Goal: Task Accomplishment & Management: Use online tool/utility

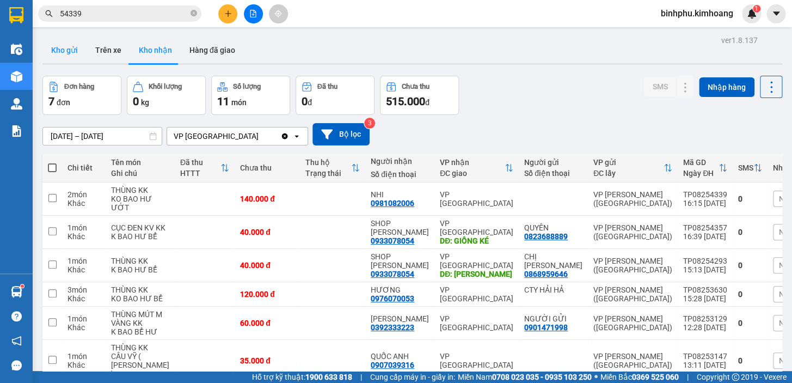
click at [72, 44] on button "Kho gửi" at bounding box center [64, 50] width 44 height 26
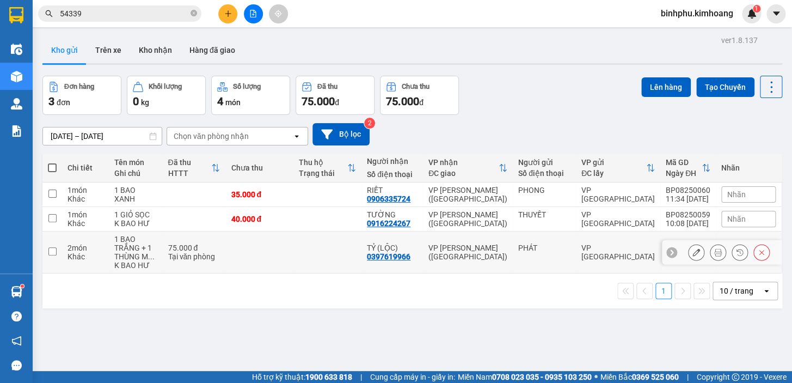
click at [297, 254] on td at bounding box center [327, 252] width 68 height 42
checkbox input "true"
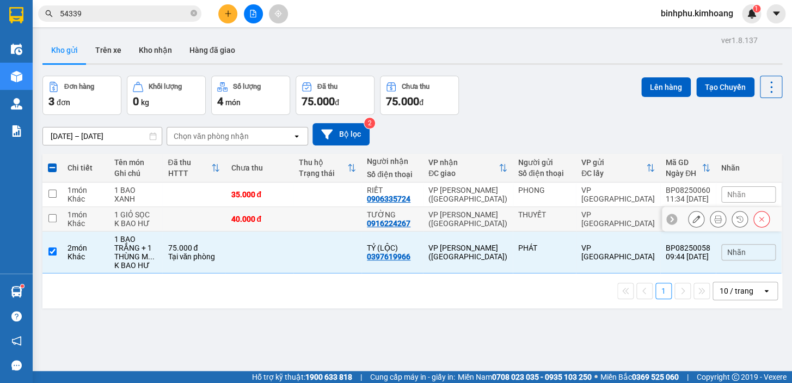
click at [303, 219] on td at bounding box center [327, 219] width 68 height 24
checkbox input "true"
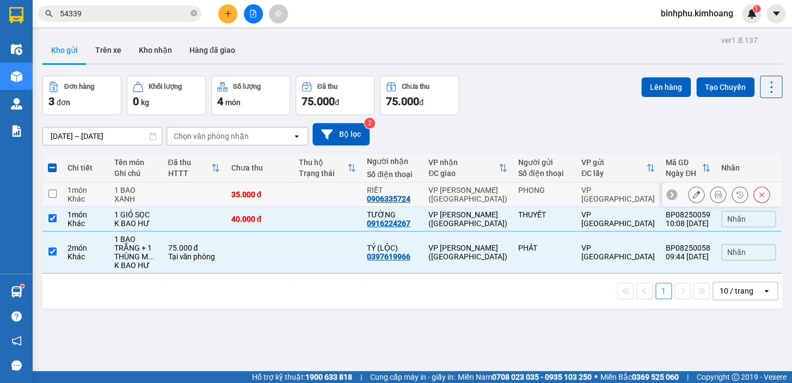
click at [306, 185] on td at bounding box center [327, 194] width 68 height 24
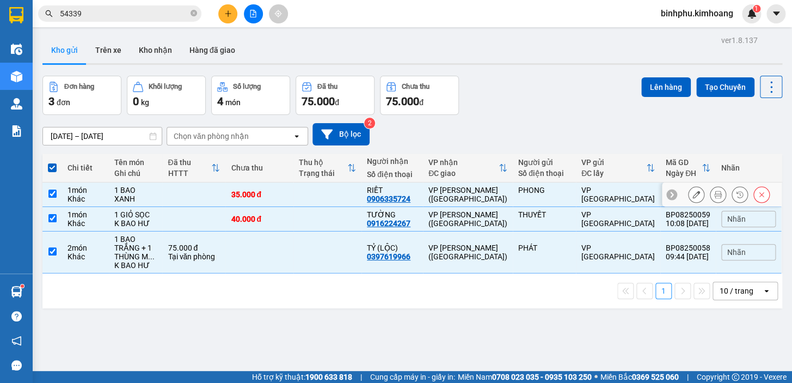
click at [325, 194] on td at bounding box center [327, 194] width 68 height 24
checkbox input "false"
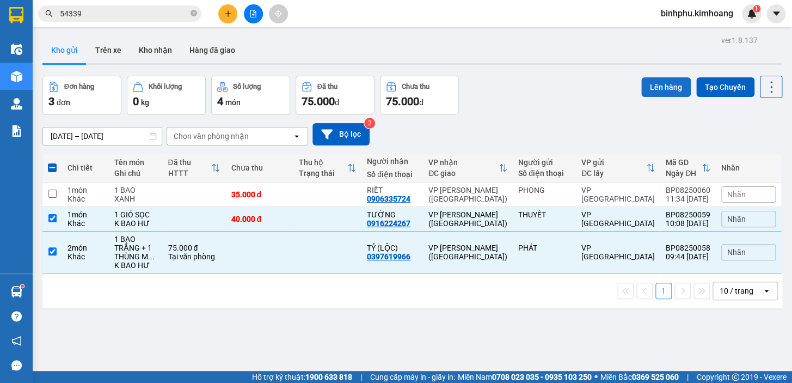
click at [651, 87] on button "Lên hàng" at bounding box center [666, 87] width 50 height 20
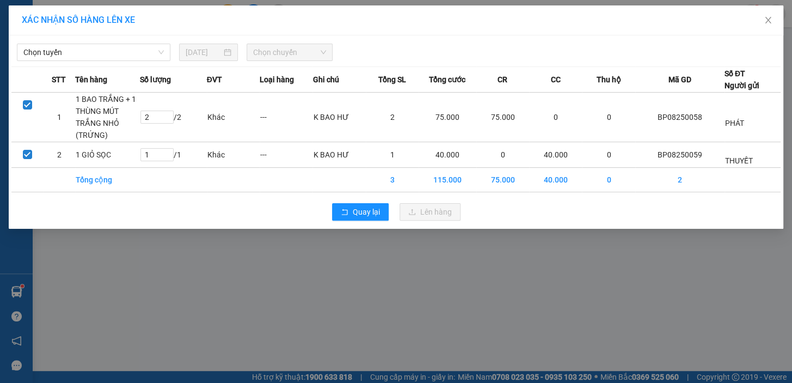
click at [64, 34] on div "XÁC NHẬN SỐ HÀNG LÊN XE" at bounding box center [396, 20] width 774 height 30
click at [60, 58] on span "Chọn tuyến" at bounding box center [93, 52] width 140 height 16
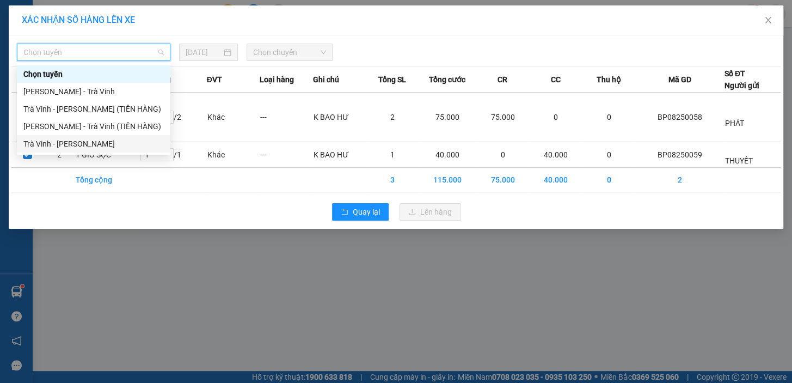
click at [65, 142] on div "Trà Vinh - [PERSON_NAME]" at bounding box center [93, 144] width 140 height 12
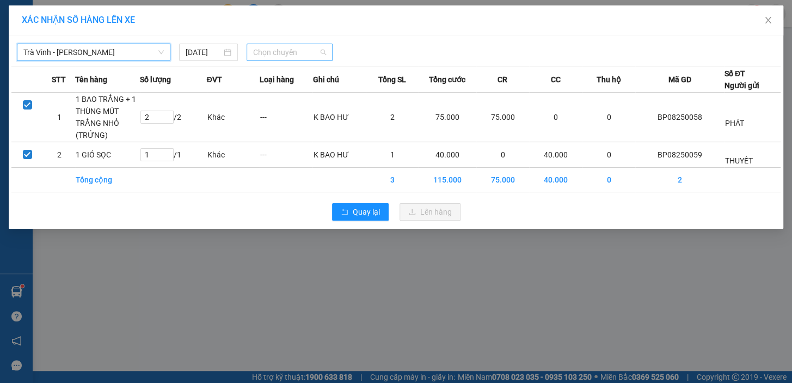
click at [273, 51] on span "Chọn chuyến" at bounding box center [289, 52] width 73 height 16
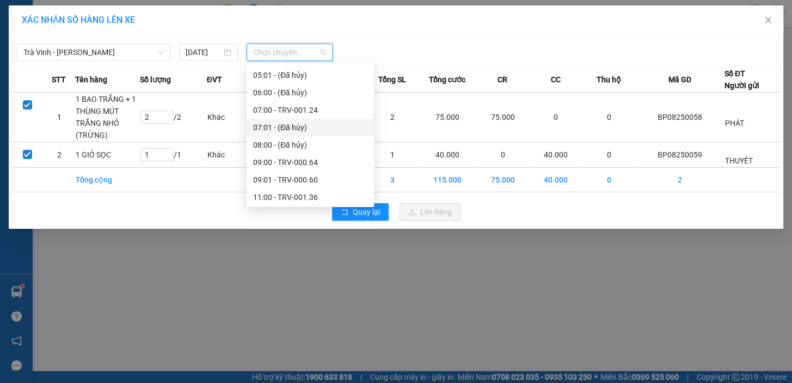
scroll to position [247, 0]
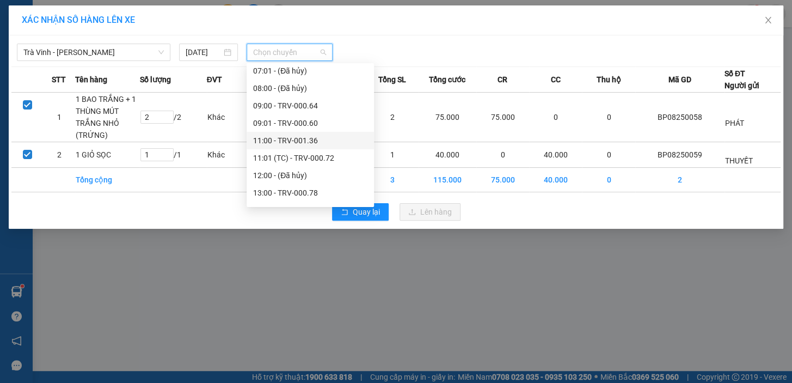
click at [286, 141] on div "11:00 - TRV-001.36" at bounding box center [310, 140] width 114 height 12
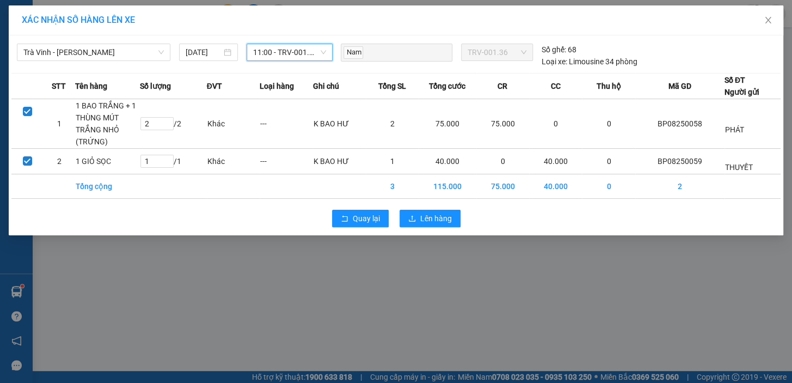
click at [289, 54] on span "11:00 - TRV-001.36" at bounding box center [289, 52] width 73 height 16
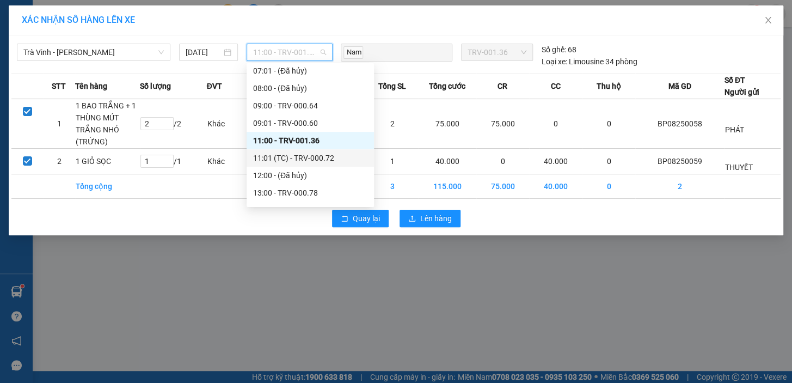
click at [297, 156] on div "11:01 (TC) - TRV-000.72" at bounding box center [310, 158] width 114 height 12
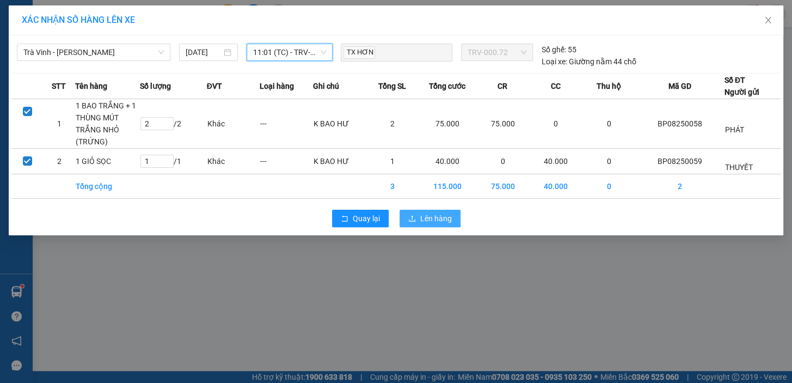
click at [409, 210] on button "Lên hàng" at bounding box center [429, 218] width 61 height 17
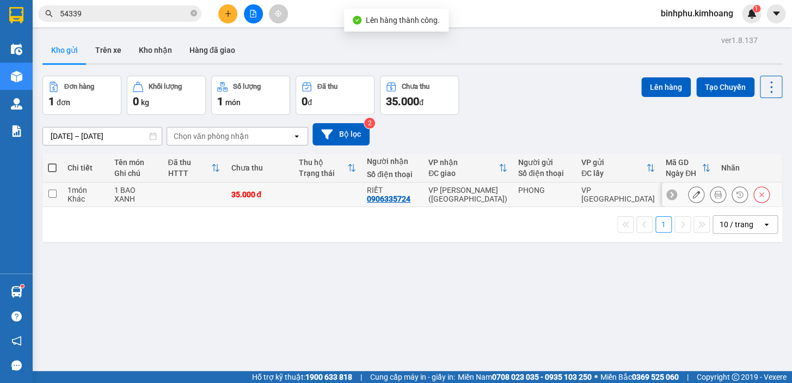
click at [342, 189] on td at bounding box center [327, 194] width 68 height 24
checkbox input "true"
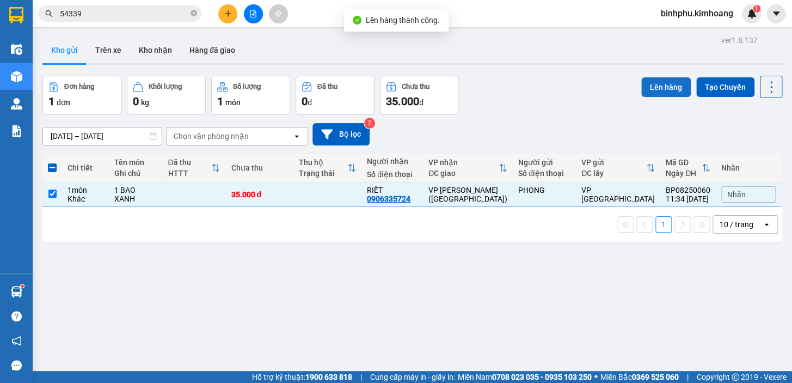
click at [653, 91] on button "Lên hàng" at bounding box center [666, 87] width 50 height 20
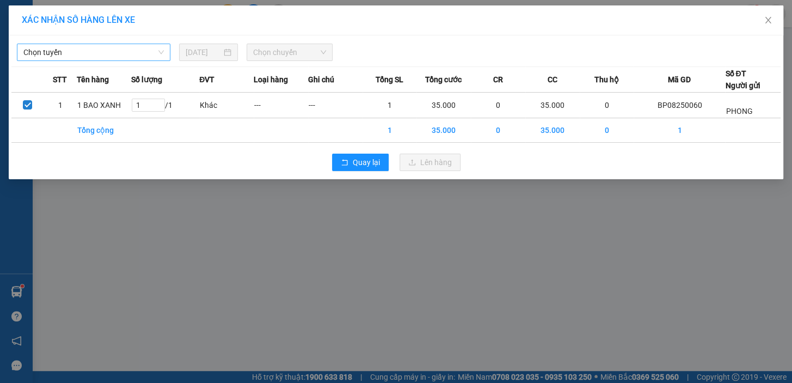
click at [150, 50] on span "Chọn tuyến" at bounding box center [93, 52] width 140 height 16
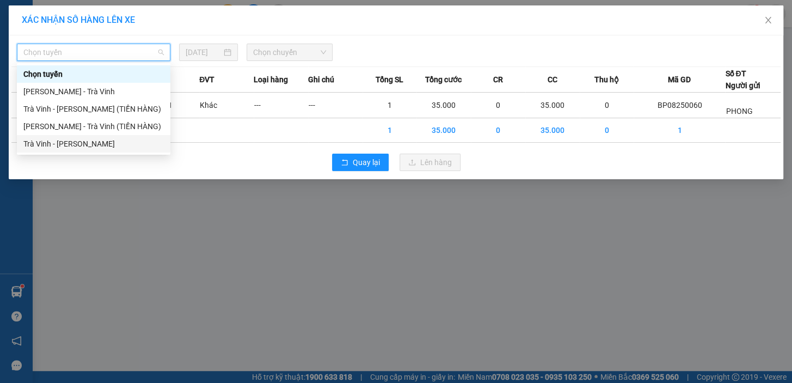
click at [132, 144] on div "Trà Vinh - [PERSON_NAME]" at bounding box center [93, 144] width 140 height 12
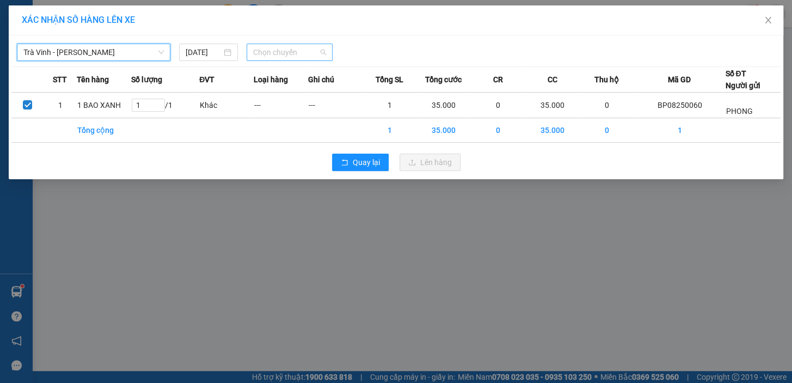
click at [321, 52] on span "Chọn chuyến" at bounding box center [289, 52] width 73 height 16
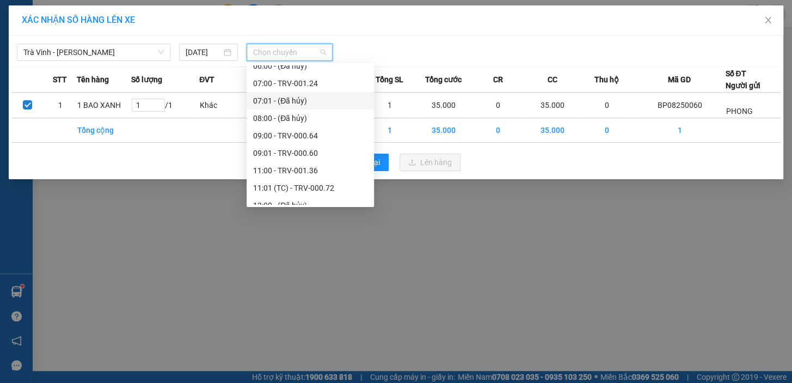
scroll to position [346, 0]
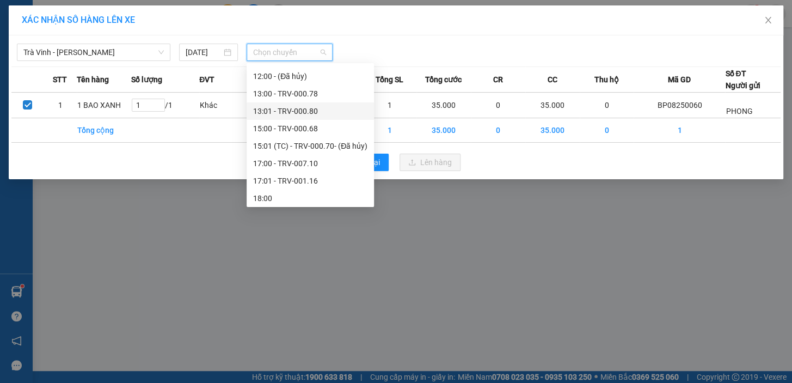
click at [318, 107] on div "13:01 - TRV-000.80" at bounding box center [310, 111] width 114 height 12
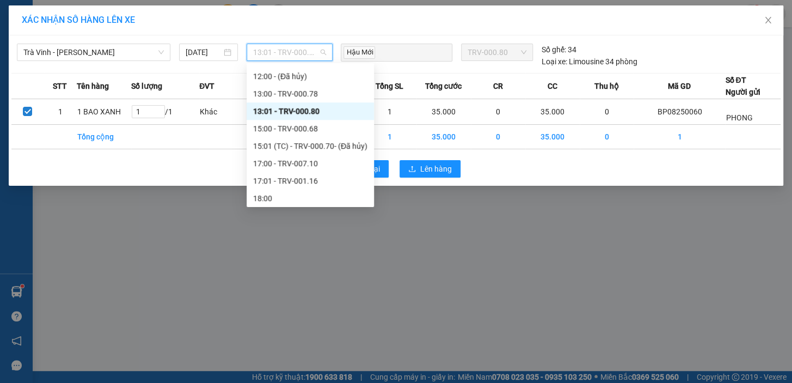
click at [310, 51] on span "13:01 - TRV-000.80" at bounding box center [289, 52] width 73 height 16
click at [303, 93] on div "13:00 - TRV-000.78" at bounding box center [310, 94] width 114 height 12
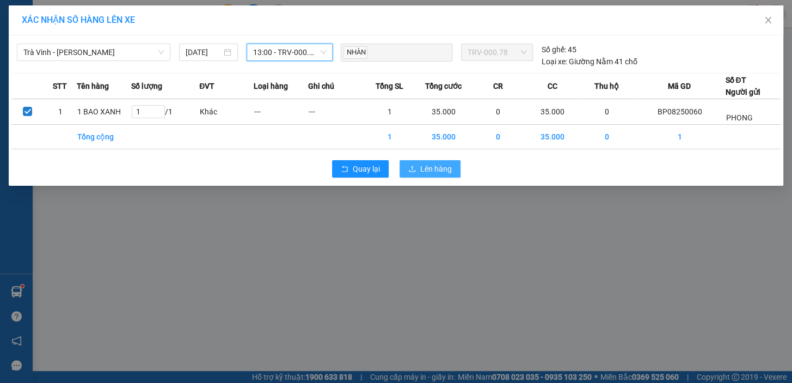
click at [441, 172] on span "Lên hàng" at bounding box center [436, 169] width 32 height 12
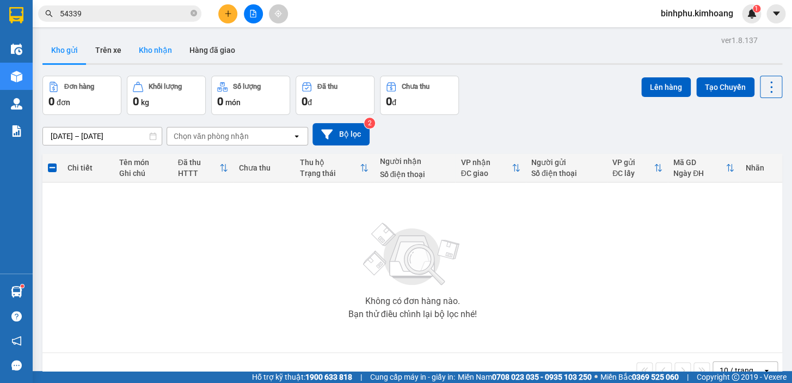
click at [154, 40] on button "Kho nhận" at bounding box center [155, 50] width 51 height 26
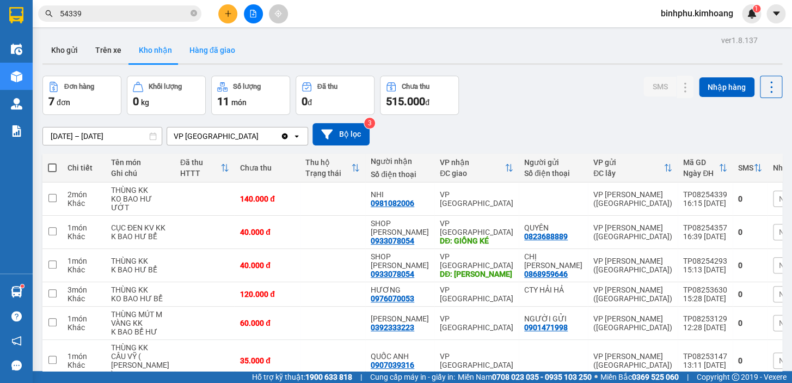
click at [192, 39] on button "Hàng đã giao" at bounding box center [212, 50] width 63 height 26
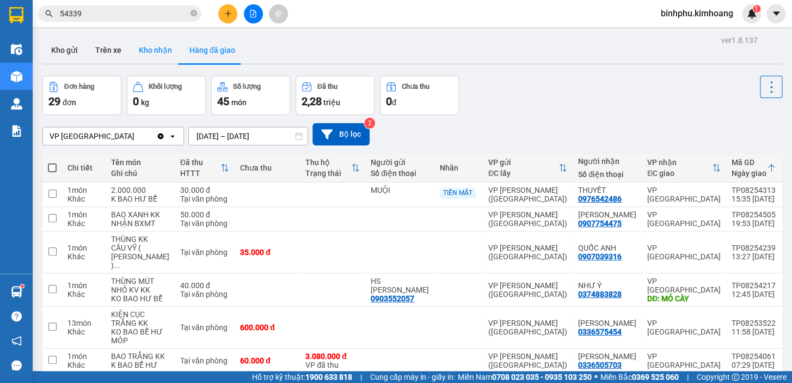
click at [138, 51] on button "Kho nhận" at bounding box center [155, 50] width 51 height 26
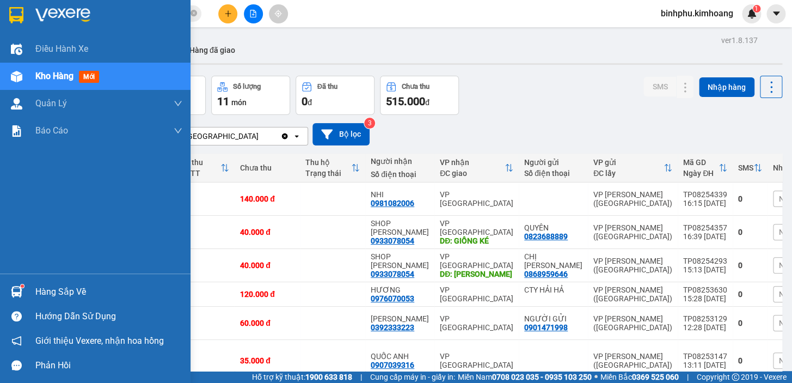
click at [29, 287] on div "Hàng sắp về" at bounding box center [95, 291] width 190 height 24
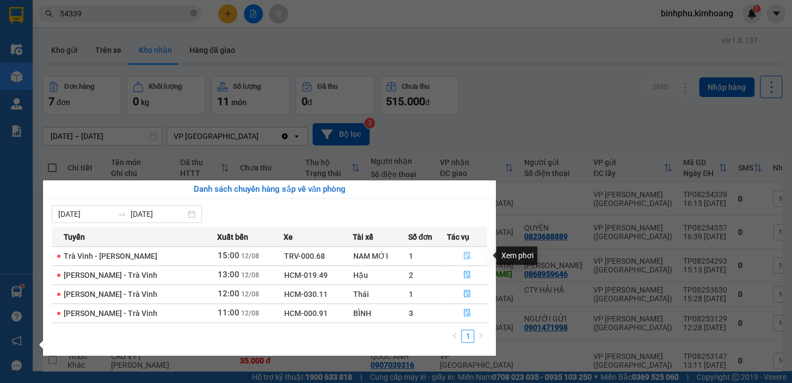
click at [464, 250] on button "button" at bounding box center [467, 255] width 40 height 17
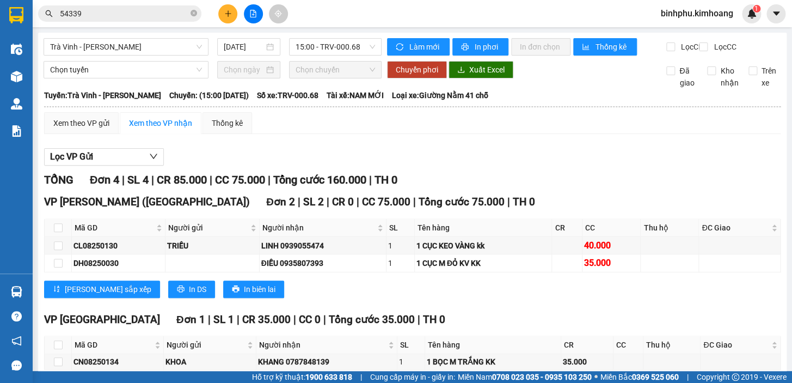
scroll to position [162, 0]
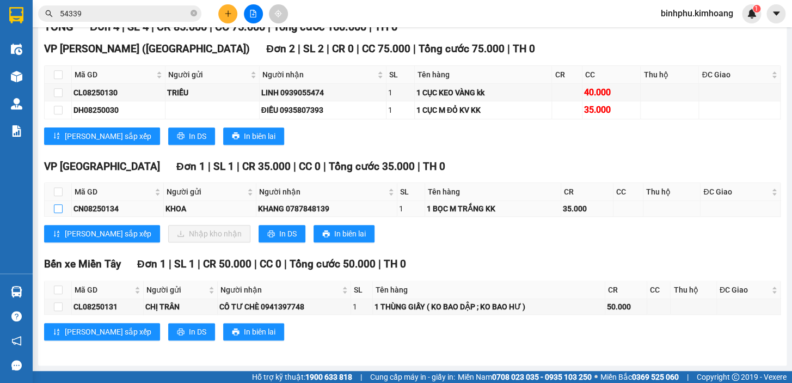
click at [57, 208] on input "checkbox" at bounding box center [58, 208] width 9 height 9
checkbox input "true"
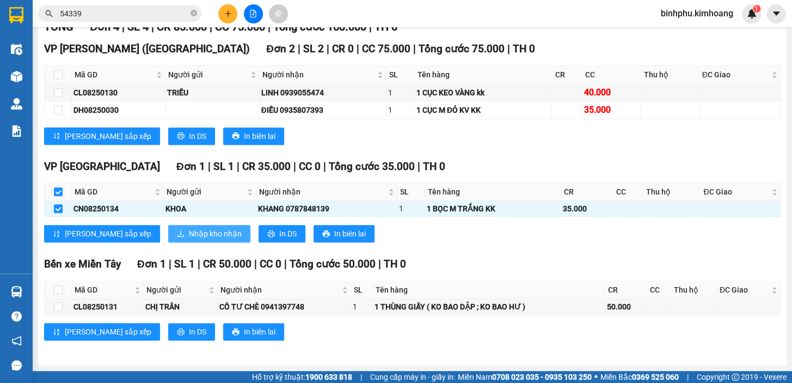
click at [189, 232] on span "Nhập kho nhận" at bounding box center [215, 233] width 53 height 12
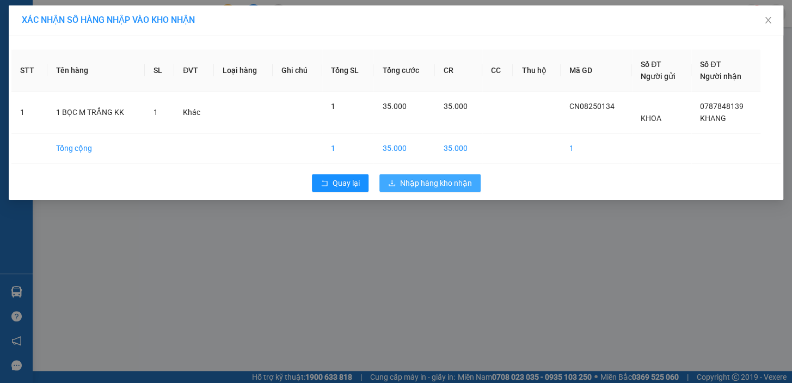
click at [417, 186] on span "Nhập hàng kho nhận" at bounding box center [436, 183] width 72 height 12
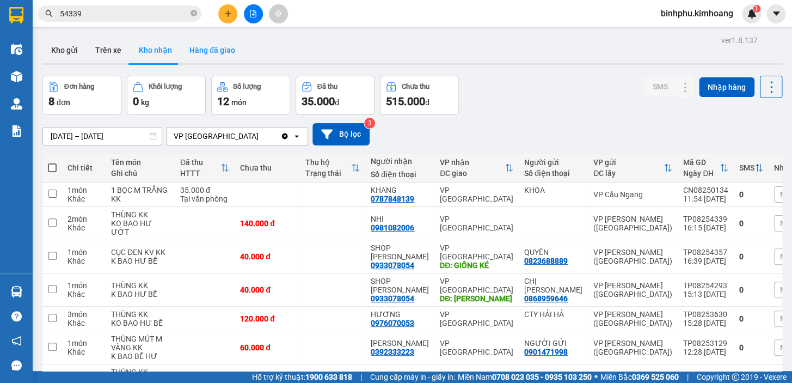
click at [200, 52] on button "Hàng đã giao" at bounding box center [212, 50] width 63 height 26
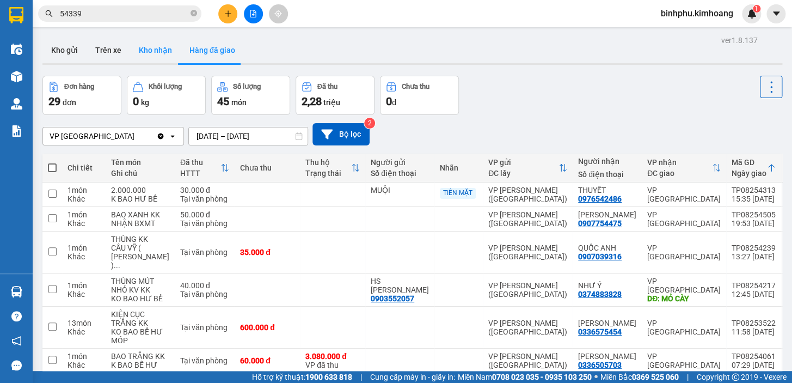
click at [152, 50] on button "Kho nhận" at bounding box center [155, 50] width 51 height 26
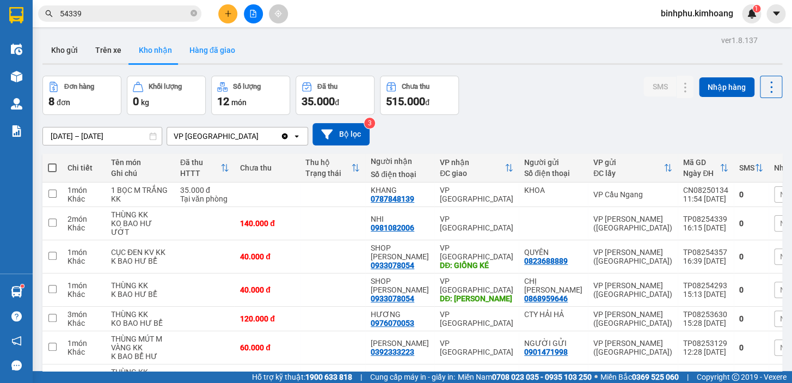
click at [207, 47] on button "Hàng đã giao" at bounding box center [212, 50] width 63 height 26
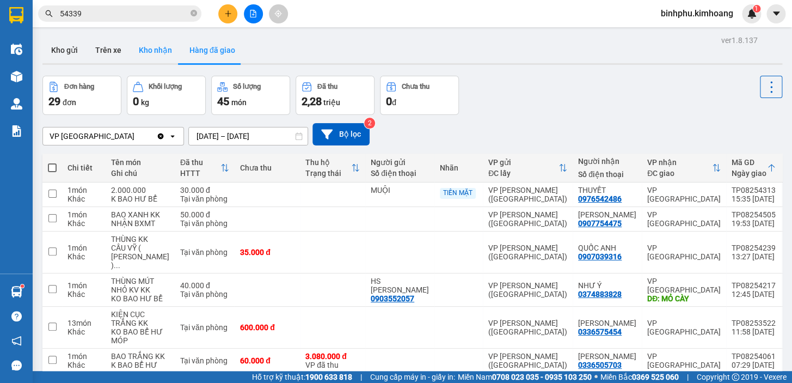
click at [166, 49] on button "Kho nhận" at bounding box center [155, 50] width 51 height 26
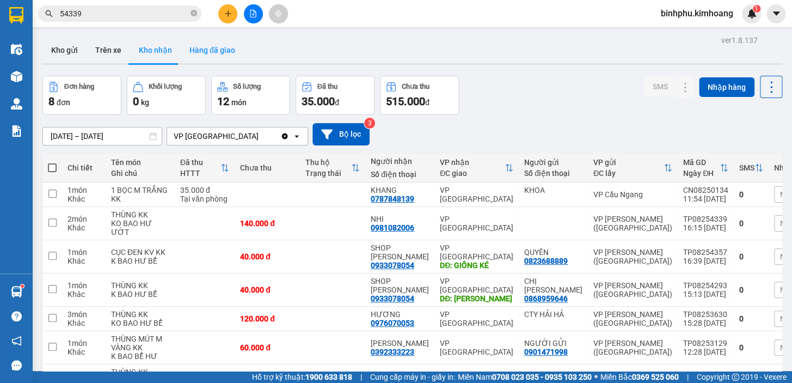
click at [213, 46] on button "Hàng đã giao" at bounding box center [212, 50] width 63 height 26
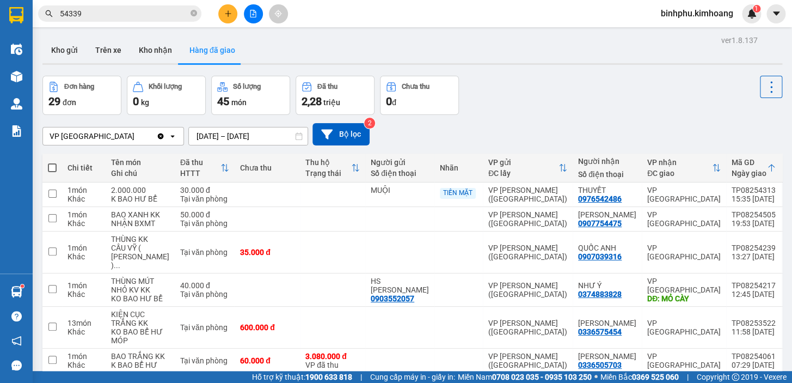
click at [181, 54] on button "Hàng đã giao" at bounding box center [212, 50] width 63 height 26
click at [162, 47] on button "Kho nhận" at bounding box center [155, 50] width 51 height 26
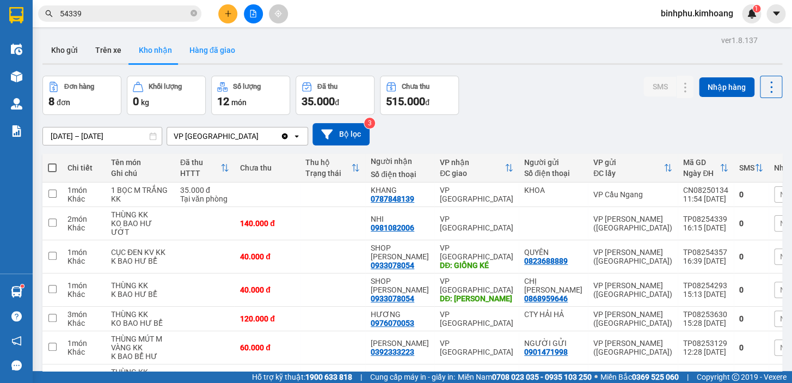
click at [219, 53] on button "Hàng đã giao" at bounding box center [212, 50] width 63 height 26
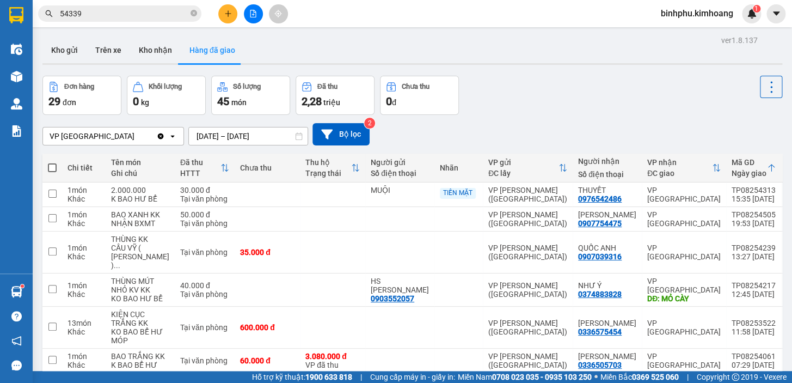
drag, startPoint x: 159, startPoint y: 50, endPoint x: 185, endPoint y: 49, distance: 25.6
click at [158, 50] on button "Kho nhận" at bounding box center [155, 50] width 51 height 26
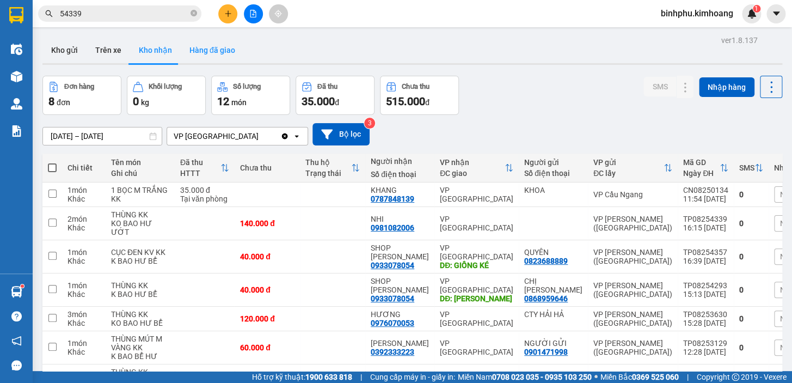
click at [223, 47] on button "Hàng đã giao" at bounding box center [212, 50] width 63 height 26
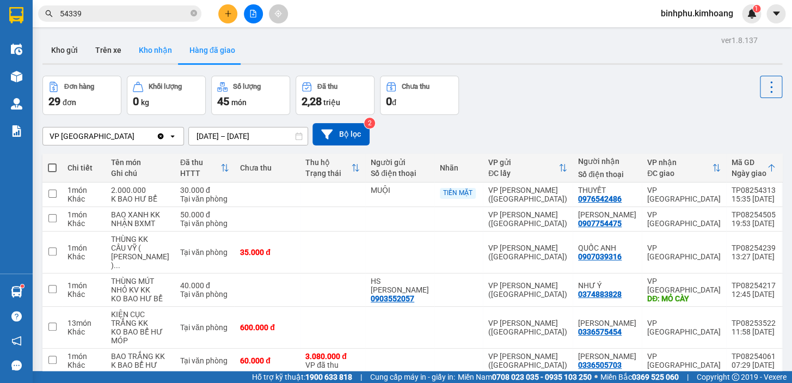
click at [155, 45] on button "Kho nhận" at bounding box center [155, 50] width 51 height 26
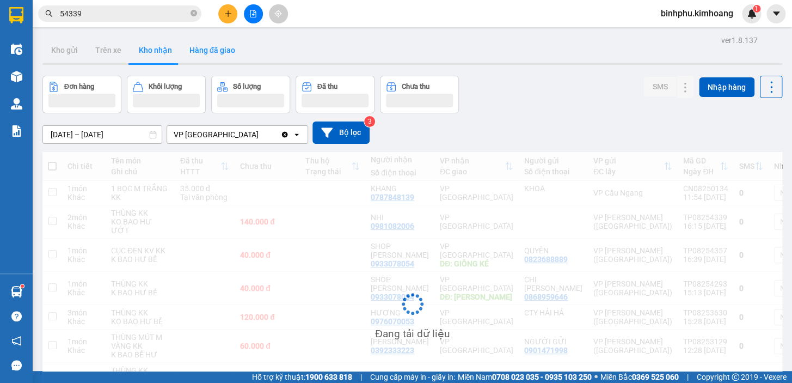
click at [208, 57] on button "Hàng đã giao" at bounding box center [212, 50] width 63 height 26
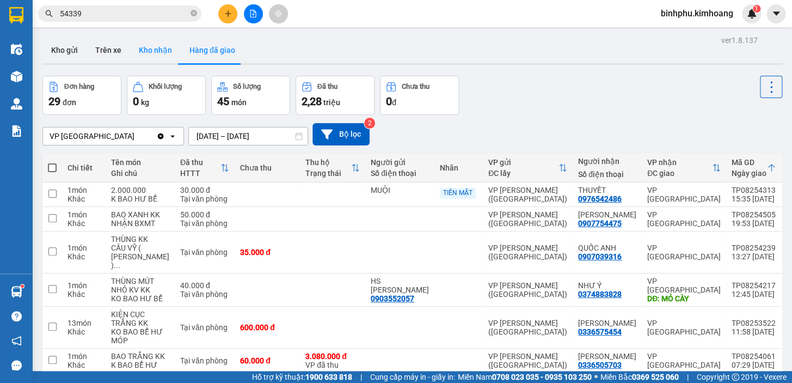
click at [166, 53] on button "Kho nhận" at bounding box center [155, 50] width 51 height 26
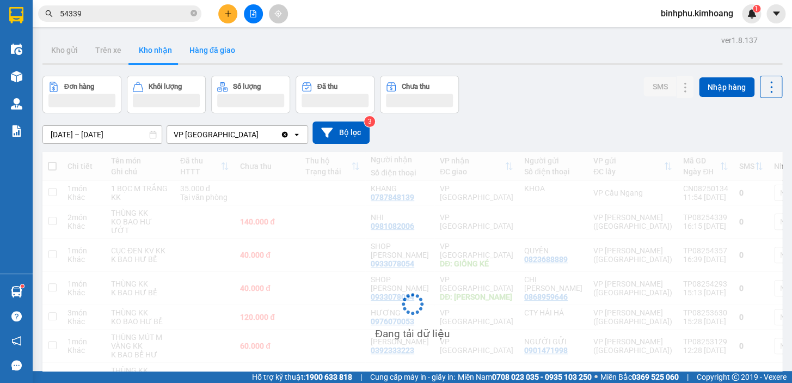
click at [225, 53] on button "Hàng đã giao" at bounding box center [212, 50] width 63 height 26
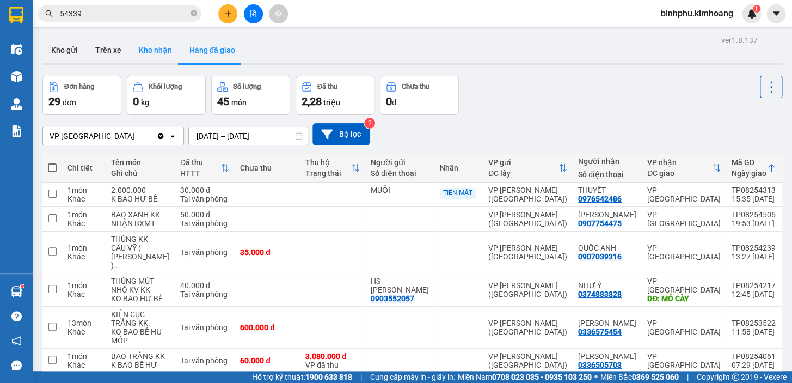
click at [144, 50] on button "Kho nhận" at bounding box center [155, 50] width 51 height 26
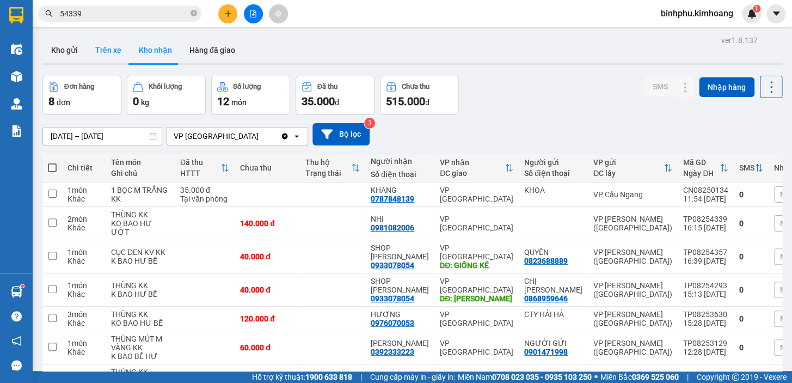
click at [111, 44] on button "Trên xe" at bounding box center [109, 50] width 44 height 26
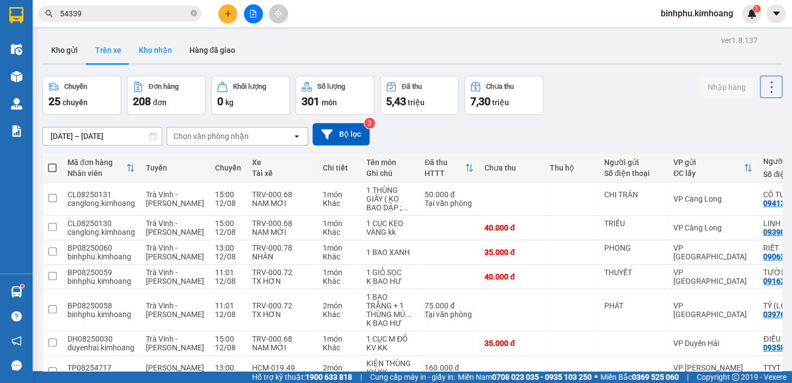
click at [167, 50] on button "Kho nhận" at bounding box center [155, 50] width 51 height 26
type input "[DATE] – [DATE]"
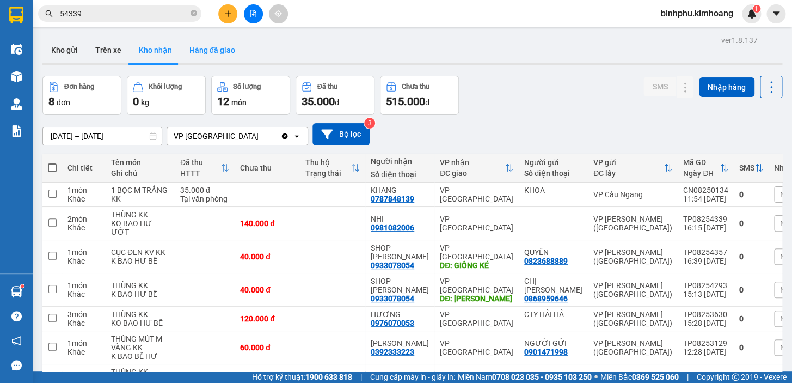
click at [198, 47] on button "Hàng đã giao" at bounding box center [212, 50] width 63 height 26
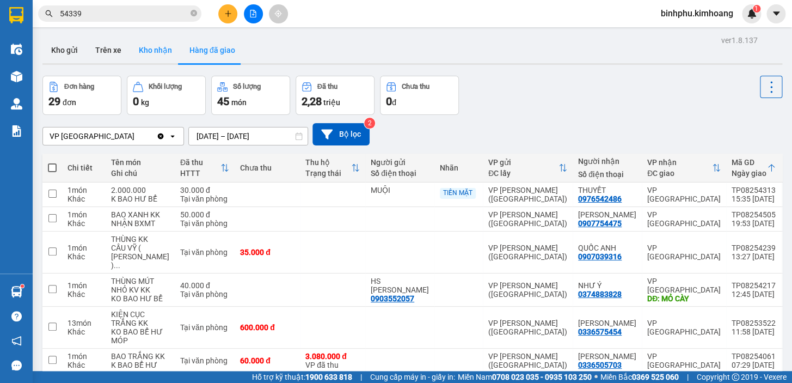
click at [175, 54] on button "Kho nhận" at bounding box center [155, 50] width 51 height 26
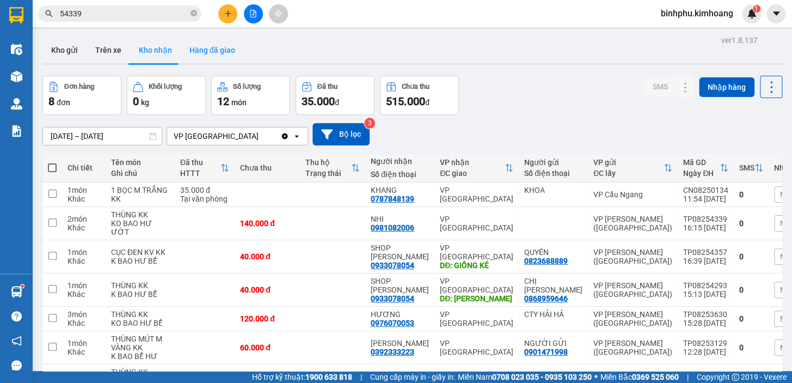
click at [209, 43] on button "Hàng đã giao" at bounding box center [212, 50] width 63 height 26
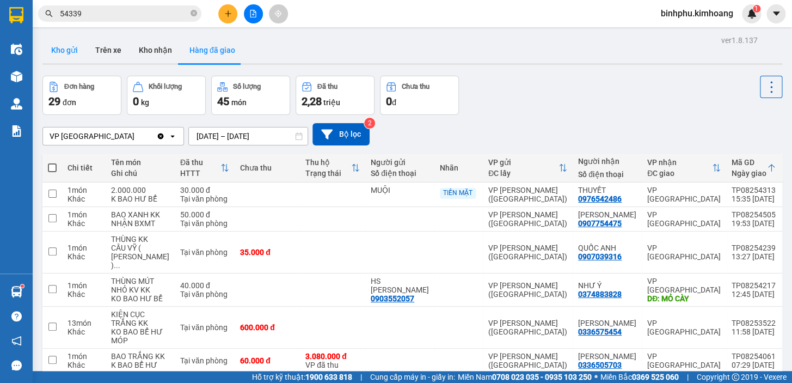
click at [65, 56] on button "Kho gửi" at bounding box center [64, 50] width 44 height 26
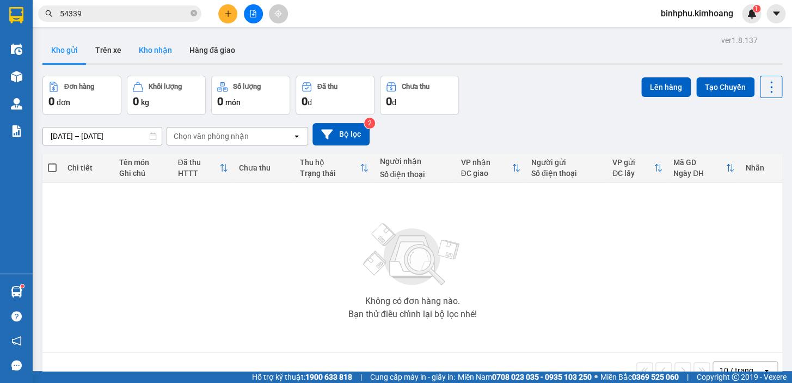
click at [155, 51] on button "Kho nhận" at bounding box center [155, 50] width 51 height 26
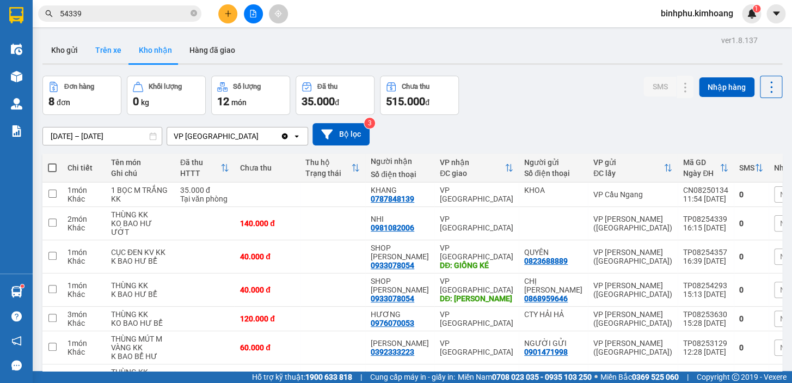
click at [113, 47] on button "Trên xe" at bounding box center [109, 50] width 44 height 26
type input "[DATE] – [DATE]"
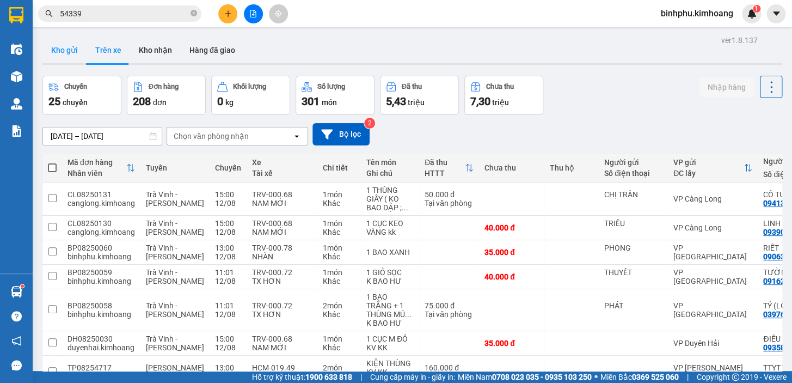
click at [53, 45] on button "Kho gửi" at bounding box center [64, 50] width 44 height 26
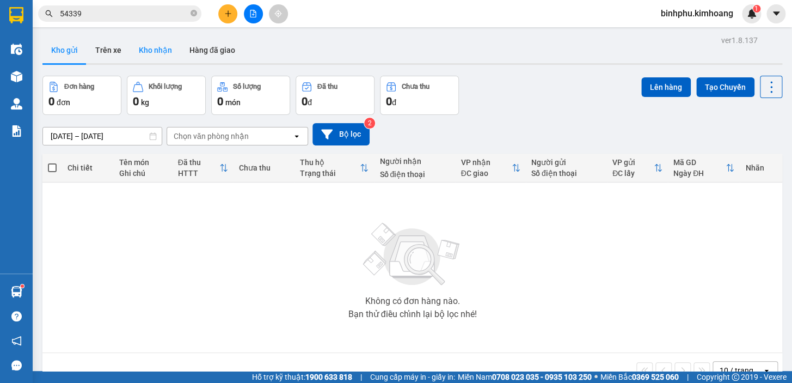
click at [168, 52] on button "Kho nhận" at bounding box center [155, 50] width 51 height 26
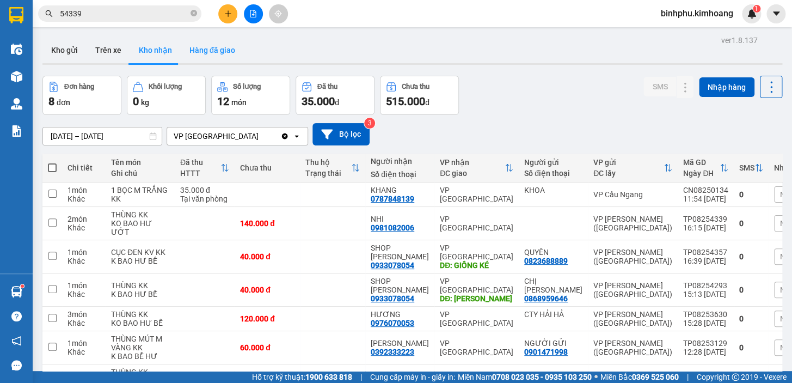
click at [214, 49] on button "Hàng đã giao" at bounding box center [212, 50] width 63 height 26
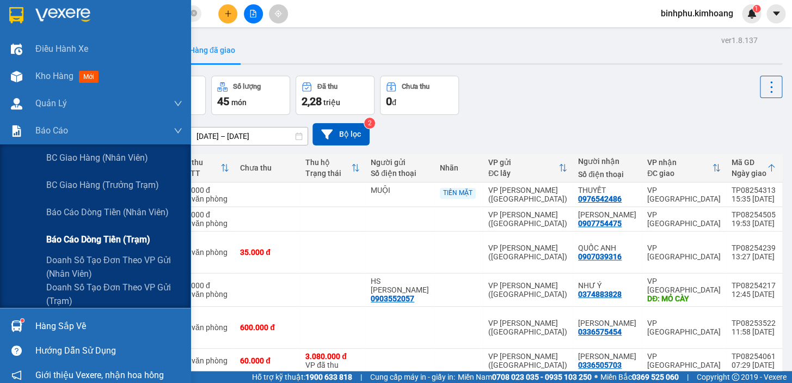
click at [95, 251] on div "Báo cáo dòng tiền (trạm)" at bounding box center [114, 239] width 136 height 27
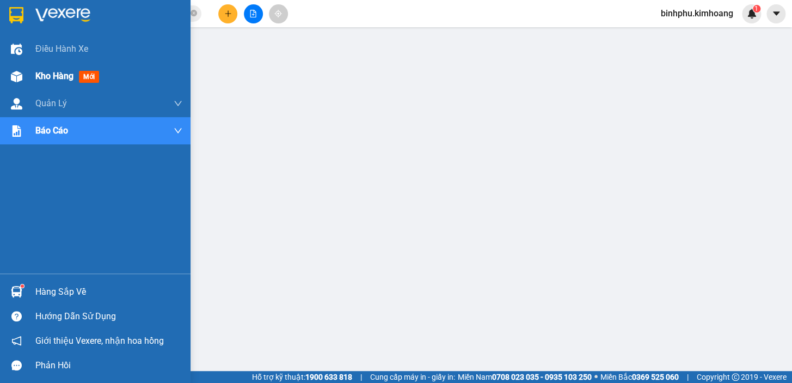
click at [28, 71] on div "Kho hàng mới" at bounding box center [95, 76] width 190 height 27
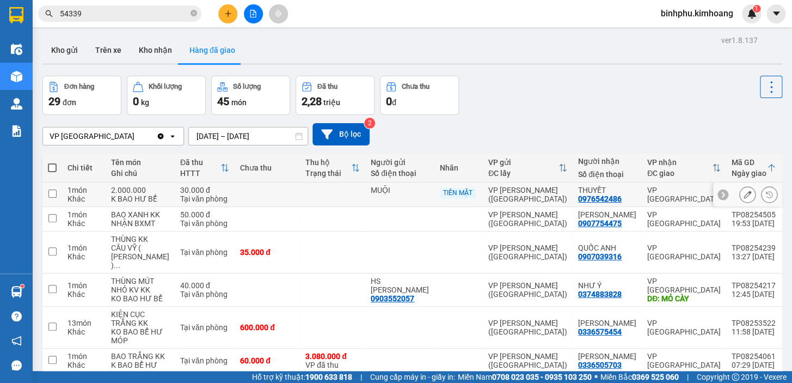
click at [740, 195] on button at bounding box center [747, 194] width 15 height 19
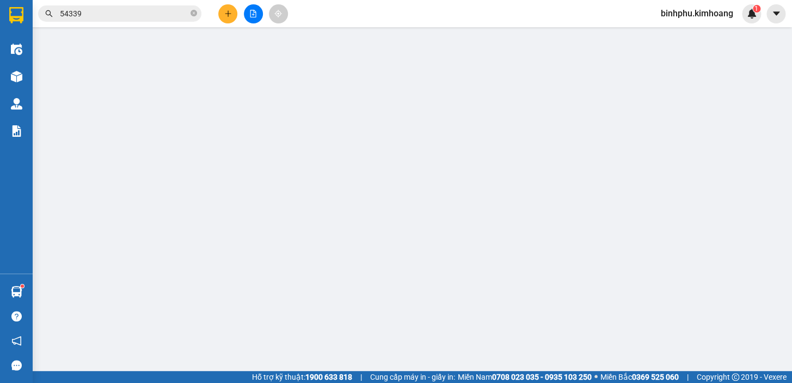
type input "MUỘI"
type input "0976542486"
type input "THUYẾT"
type input "30.000"
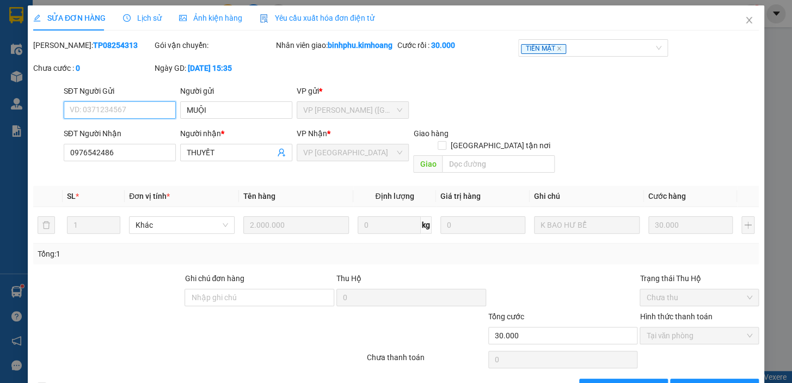
scroll to position [34, 0]
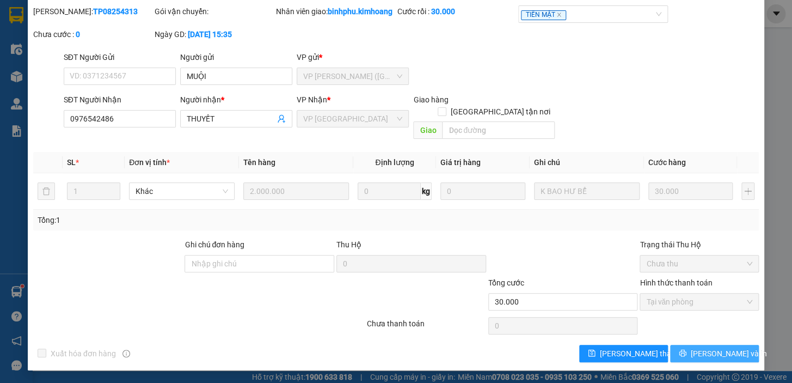
click at [715, 352] on span "[PERSON_NAME] và In" at bounding box center [729, 353] width 76 height 12
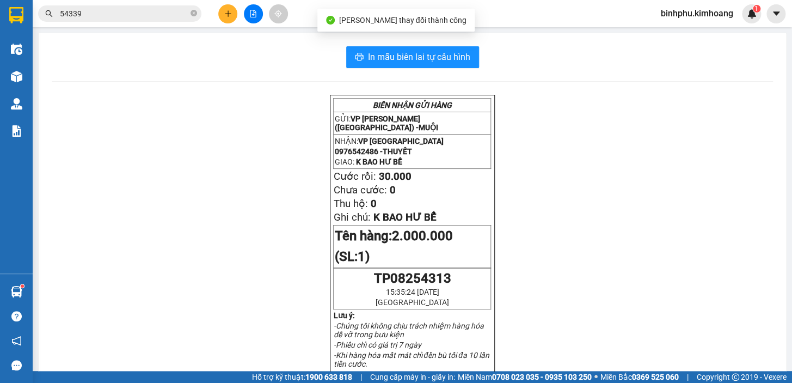
scroll to position [49, 0]
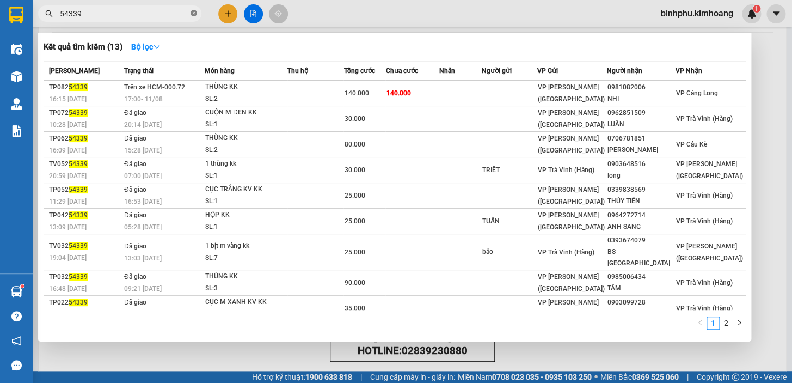
click at [196, 14] on icon "close-circle" at bounding box center [193, 13] width 7 height 7
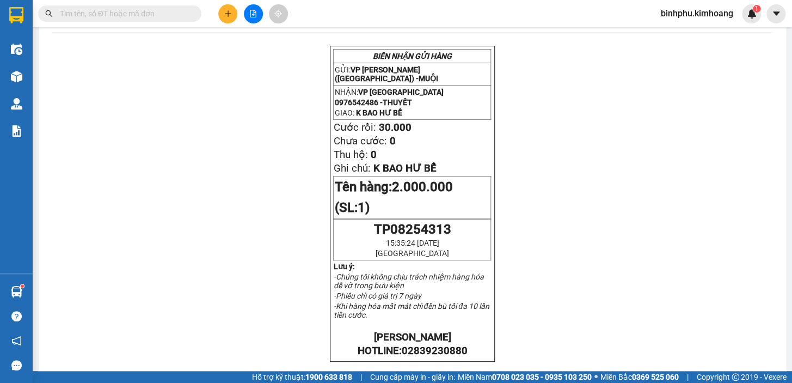
click at [180, 13] on input "text" at bounding box center [124, 14] width 128 height 12
click at [173, 14] on input "text" at bounding box center [124, 14] width 128 height 12
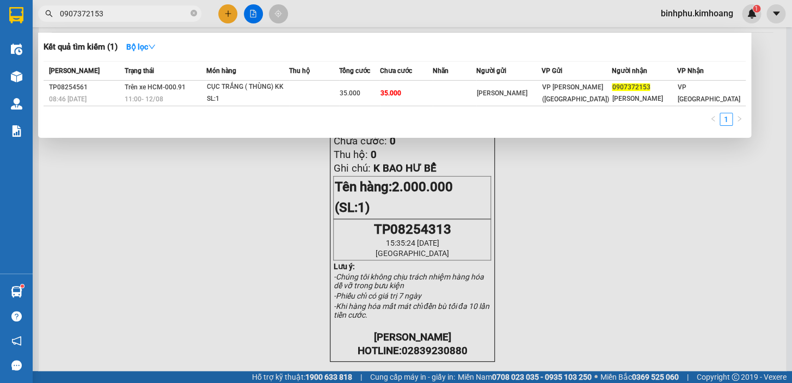
type input "0907372153"
